Goal: Task Accomplishment & Management: Use online tool/utility

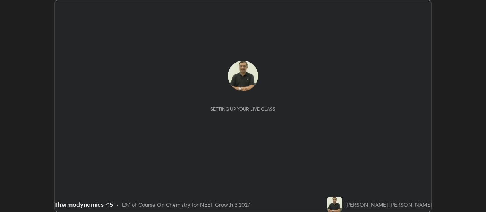
scroll to position [212, 485]
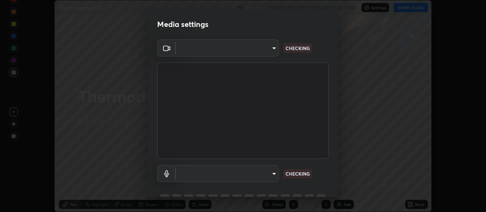
type input "80c3748f7047bfa8a2e3beb73f5809e9ad7c39e7d775a1a6b919bd05adb1d46d"
type input "30cd0fe227a6024062a7823df00eec3416dedd187d5392b4631e60810d2d8d10"
click at [338, 192] on div "Media settings Cam Link 4K (0fd9:007b) 80c3748f7047bfa8a2e3beb73f5809e9ad7c39e7…" at bounding box center [243, 106] width 486 height 212
click at [334, 194] on div "Cam Link 4K (0fd9:007b) 80c3748f7047bfa8a2e3beb73f5809e9ad7c39e7d775a1a6b919bd0…" at bounding box center [243, 124] width 190 height 170
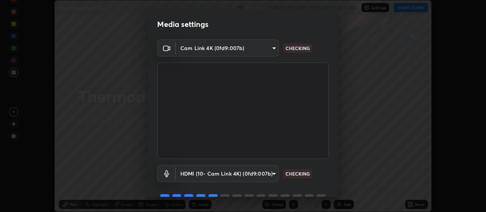
click at [333, 195] on div "Cam Link 4K (0fd9:007b) 80c3748f7047bfa8a2e3beb73f5809e9ad7c39e7d775a1a6b919bd0…" at bounding box center [243, 124] width 190 height 170
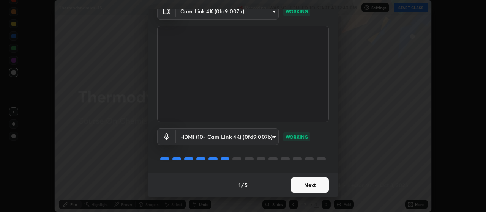
click at [306, 185] on button "Next" at bounding box center [310, 185] width 38 height 15
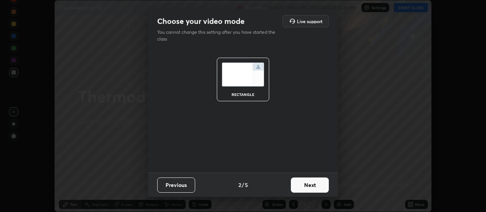
scroll to position [0, 0]
click at [307, 186] on button "Next" at bounding box center [310, 185] width 38 height 15
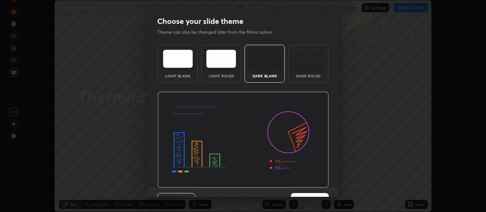
click at [335, 192] on div "Previous 3 / 5 Next" at bounding box center [243, 200] width 190 height 24
click at [338, 195] on div "Choose your slide theme Theme can also be changed later from the More option Li…" at bounding box center [243, 106] width 486 height 212
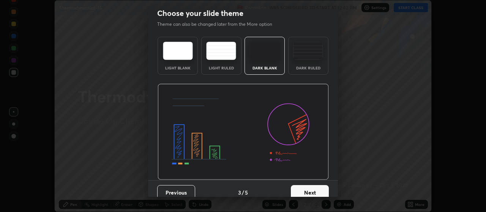
scroll to position [16, 0]
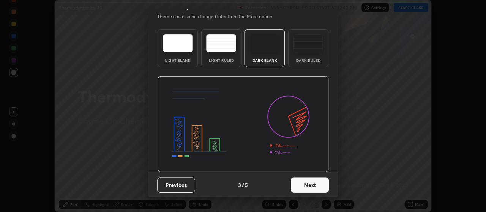
click at [310, 184] on button "Next" at bounding box center [310, 185] width 38 height 15
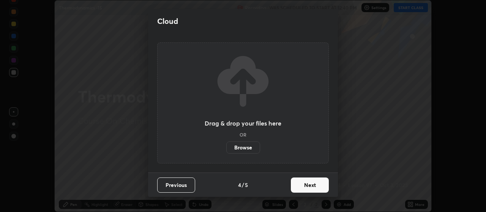
click at [311, 185] on button "Next" at bounding box center [310, 185] width 38 height 15
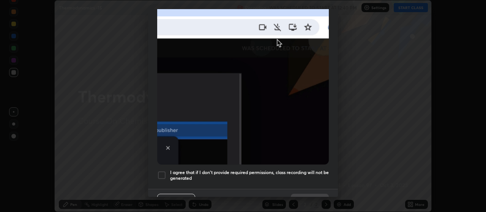
click at [337, 197] on div "Allow automatic downloads Please provide the following download permissions to …" at bounding box center [243, 106] width 486 height 212
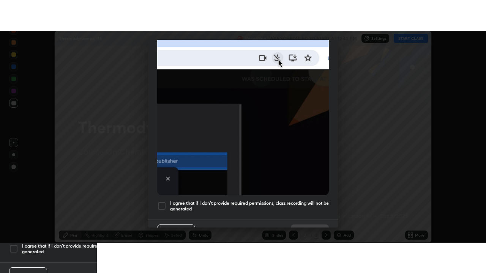
scroll to position [192, 0]
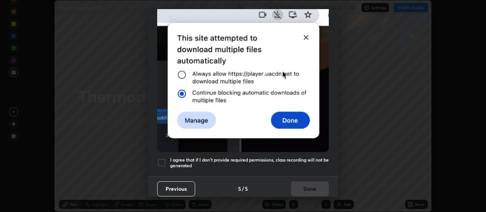
click at [161, 162] on div at bounding box center [161, 162] width 9 height 9
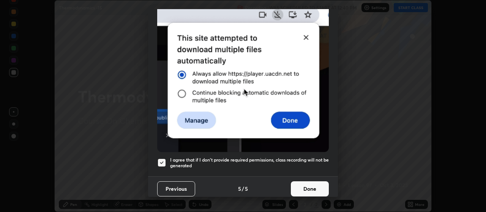
click at [308, 184] on button "Done" at bounding box center [310, 188] width 38 height 15
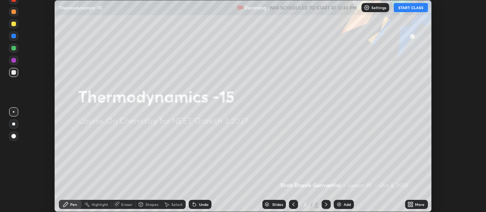
click at [410, 6] on button "START CLASS" at bounding box center [410, 7] width 34 height 9
click at [409, 205] on icon at bounding box center [409, 206] width 2 height 2
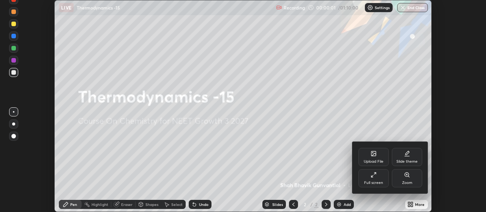
click at [372, 181] on div "Full screen" at bounding box center [373, 183] width 19 height 4
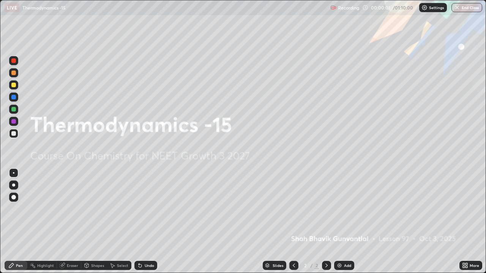
scroll to position [273, 486]
click at [326, 212] on icon at bounding box center [326, 266] width 6 height 6
click at [326, 212] on div at bounding box center [326, 265] width 9 height 9
click at [325, 212] on div at bounding box center [326, 265] width 9 height 9
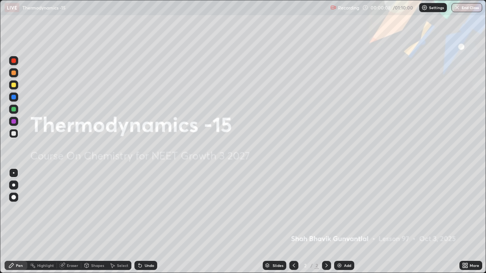
click at [342, 212] on div "Add" at bounding box center [344, 265] width 20 height 9
click at [344, 212] on div "Add" at bounding box center [347, 266] width 7 height 4
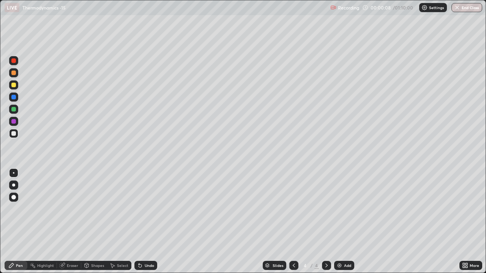
click at [342, 212] on div "Add" at bounding box center [344, 265] width 20 height 9
click at [343, 212] on div "Add" at bounding box center [344, 265] width 20 height 9
click at [342, 212] on div "Add" at bounding box center [344, 265] width 20 height 9
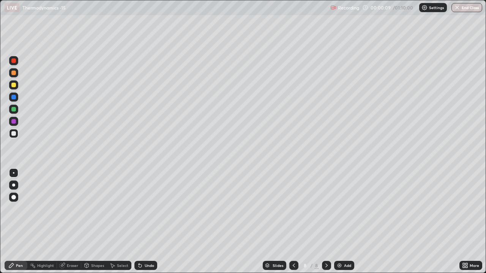
click at [344, 212] on div "Add" at bounding box center [347, 266] width 7 height 4
click at [342, 212] on div "Add" at bounding box center [344, 265] width 20 height 9
click at [341, 212] on div "Add" at bounding box center [344, 265] width 20 height 9
click at [294, 212] on icon at bounding box center [294, 266] width 2 height 4
click at [292, 212] on icon at bounding box center [294, 266] width 6 height 6
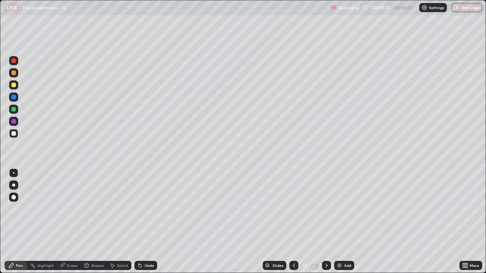
click at [292, 212] on icon at bounding box center [294, 266] width 6 height 6
click at [293, 212] on icon at bounding box center [294, 266] width 6 height 6
click at [289, 212] on div at bounding box center [293, 265] width 9 height 9
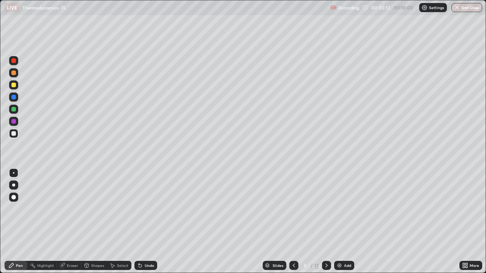
click at [293, 212] on icon at bounding box center [294, 266] width 6 height 6
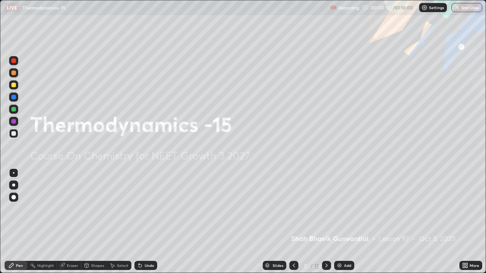
click at [326, 212] on icon at bounding box center [326, 266] width 6 height 6
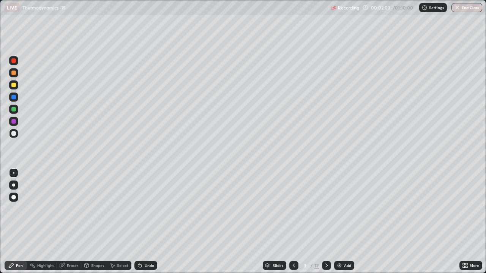
click at [13, 172] on div at bounding box center [13, 172] width 9 height 9
click at [11, 109] on div at bounding box center [13, 109] width 9 height 9
click at [12, 84] on div at bounding box center [13, 85] width 5 height 5
click at [326, 212] on icon at bounding box center [326, 266] width 6 height 6
click at [11, 73] on div at bounding box center [13, 72] width 9 height 9
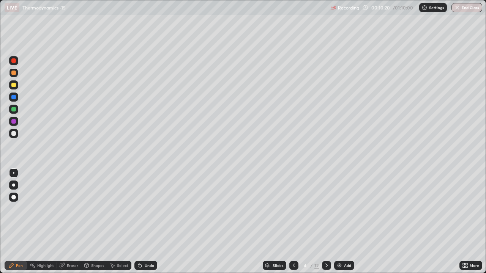
click at [13, 85] on div at bounding box center [13, 85] width 5 height 5
click at [14, 72] on div at bounding box center [13, 73] width 5 height 5
click at [326, 212] on icon at bounding box center [326, 266] width 6 height 6
click at [292, 212] on icon at bounding box center [294, 266] width 6 height 6
click at [14, 120] on div at bounding box center [13, 121] width 5 height 5
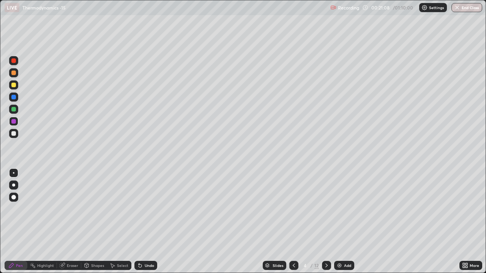
click at [328, 212] on icon at bounding box center [326, 266] width 6 height 6
click at [13, 86] on div at bounding box center [13, 85] width 5 height 5
click at [12, 135] on div at bounding box center [13, 133] width 5 height 5
click at [14, 110] on div at bounding box center [13, 109] width 5 height 5
click at [324, 212] on icon at bounding box center [326, 266] width 6 height 6
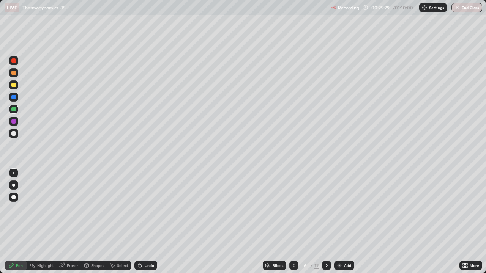
click at [14, 62] on div at bounding box center [13, 60] width 5 height 5
click at [12, 75] on div at bounding box center [13, 72] width 9 height 9
click at [14, 123] on div at bounding box center [13, 121] width 5 height 5
click at [13, 109] on div at bounding box center [13, 109] width 5 height 5
click at [11, 96] on div at bounding box center [13, 97] width 9 height 9
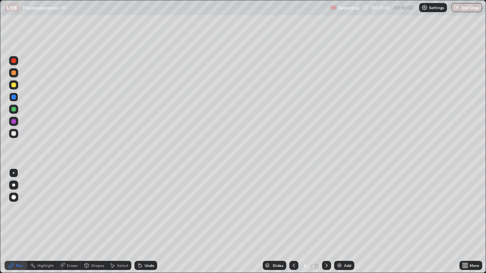
click at [485, 212] on div "Setting up your live class" at bounding box center [243, 136] width 486 height 273
click at [326, 212] on icon at bounding box center [326, 266] width 6 height 6
click at [293, 212] on icon at bounding box center [294, 266] width 6 height 6
click at [292, 212] on div at bounding box center [293, 265] width 9 height 9
click at [326, 212] on icon at bounding box center [326, 266] width 6 height 6
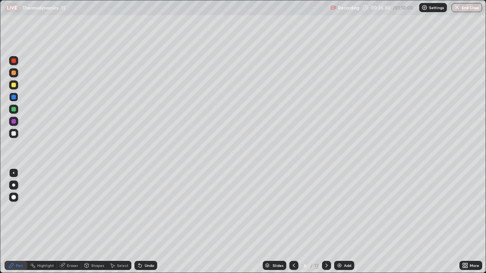
click at [292, 212] on icon at bounding box center [294, 266] width 6 height 6
click at [294, 212] on icon at bounding box center [294, 266] width 6 height 6
click at [294, 212] on div at bounding box center [293, 265] width 9 height 9
click at [295, 212] on div at bounding box center [293, 265] width 9 height 9
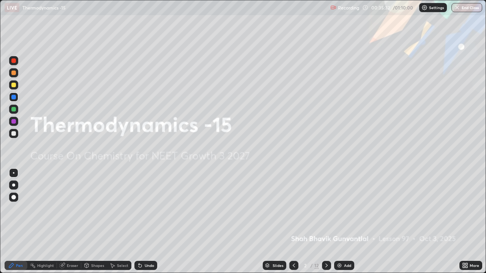
click at [327, 212] on icon at bounding box center [326, 266] width 6 height 6
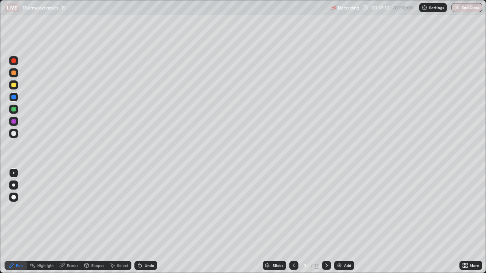
click at [324, 212] on icon at bounding box center [326, 266] width 6 height 6
click at [326, 212] on icon at bounding box center [326, 266] width 6 height 6
click at [325, 212] on icon at bounding box center [326, 266] width 6 height 6
click at [15, 109] on div at bounding box center [13, 109] width 5 height 5
click at [72, 212] on div "Eraser" at bounding box center [69, 265] width 24 height 9
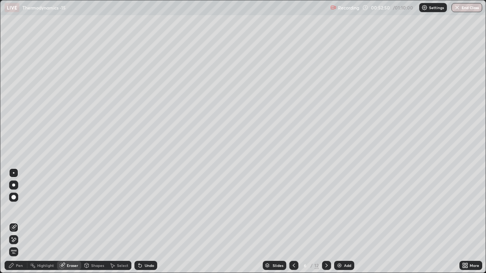
click at [20, 212] on div "Pen" at bounding box center [19, 266] width 7 height 4
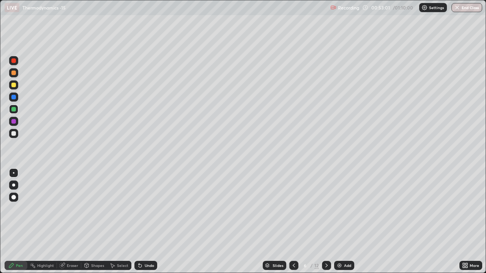
click at [12, 86] on div at bounding box center [13, 85] width 5 height 5
click at [326, 212] on icon at bounding box center [326, 266] width 6 height 6
